Goal: Task Accomplishment & Management: Use online tool/utility

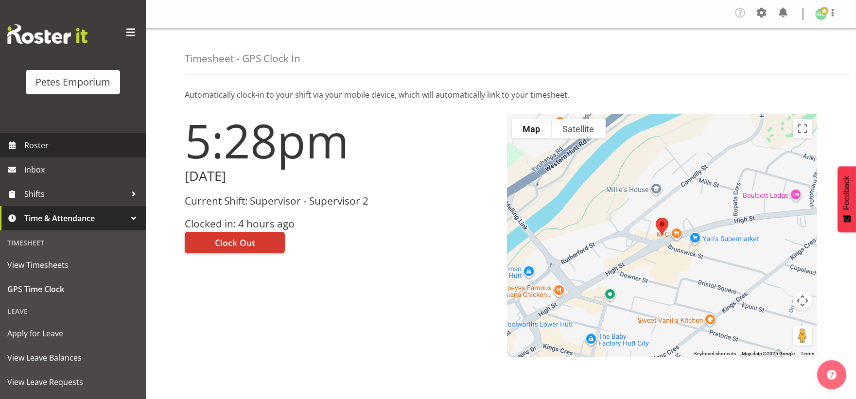
click at [67, 152] on span "Roster" at bounding box center [82, 145] width 117 height 15
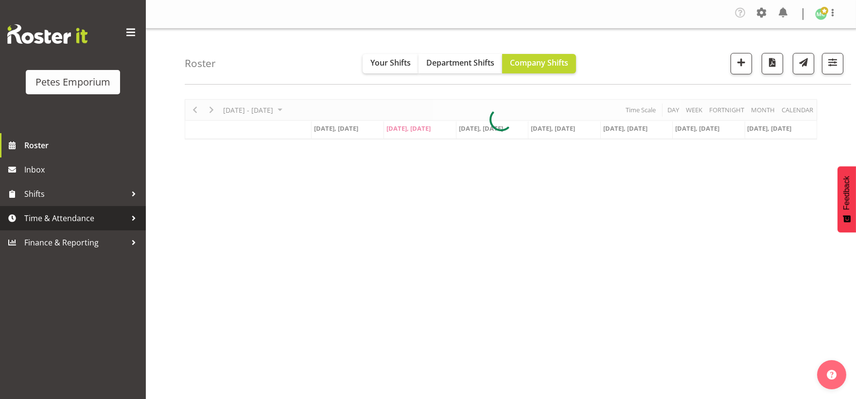
click at [120, 222] on span "Time & Attendance" at bounding box center [75, 218] width 102 height 15
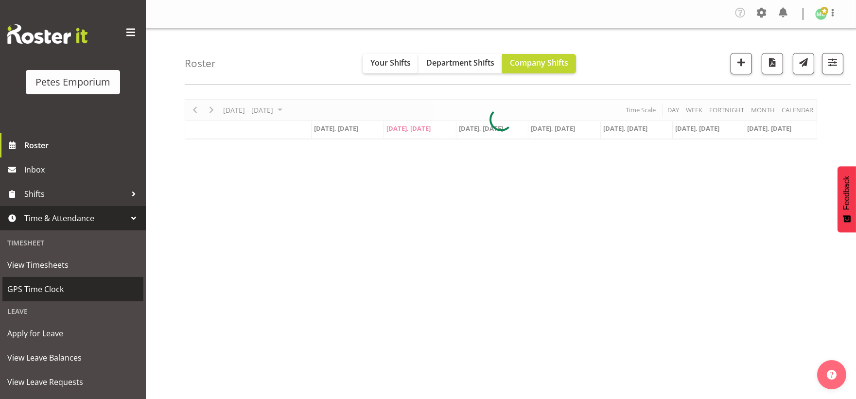
scroll to position [46, 0]
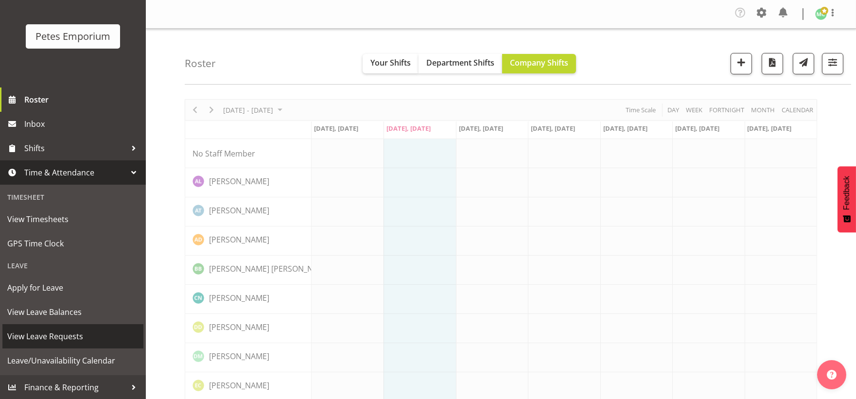
click at [110, 337] on span "View Leave Requests" at bounding box center [72, 336] width 131 height 15
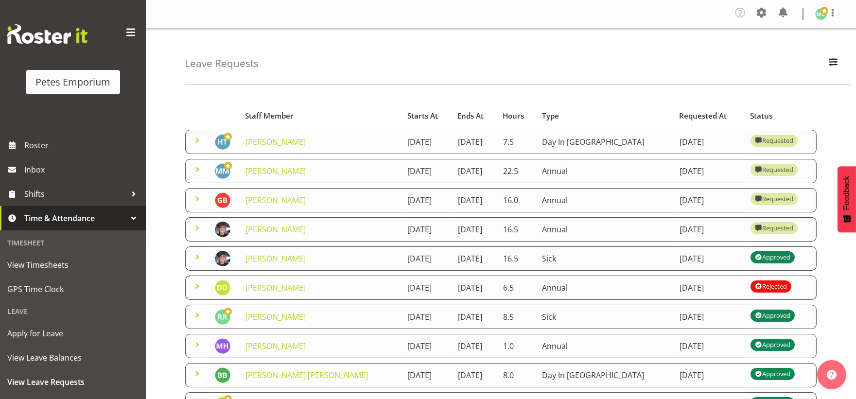
click at [196, 170] on span at bounding box center [197, 170] width 12 height 12
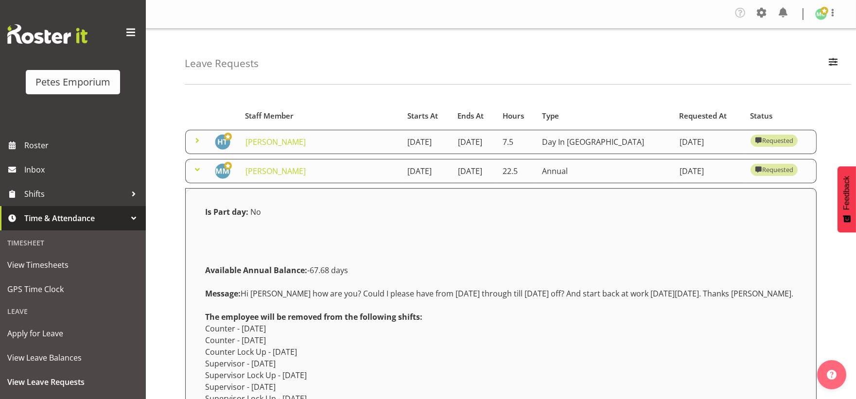
click at [196, 170] on span at bounding box center [197, 170] width 12 height 12
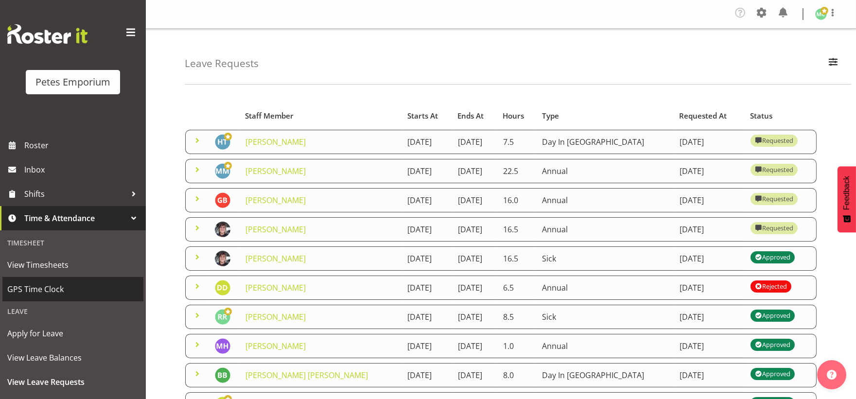
click at [84, 282] on span "GPS Time Clock" at bounding box center [72, 289] width 131 height 15
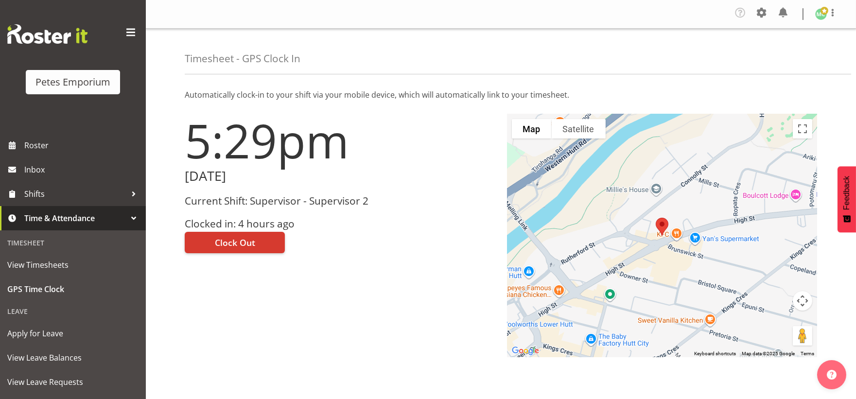
click at [339, 308] on div "5:29pm Tuesday, 2nd September 2025 Current Shift: Supervisor - Supervisor 2 Clo…" at bounding box center [340, 235] width 322 height 255
click at [239, 240] on span "Clock Out" at bounding box center [235, 242] width 40 height 13
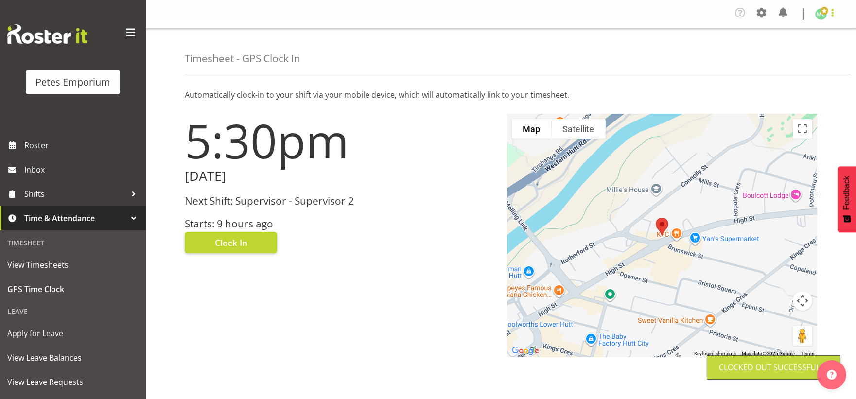
click at [827, 18] on span at bounding box center [832, 13] width 12 height 12
click at [816, 56] on link "Log Out" at bounding box center [791, 53] width 93 height 17
